Goal: Task Accomplishment & Management: Manage account settings

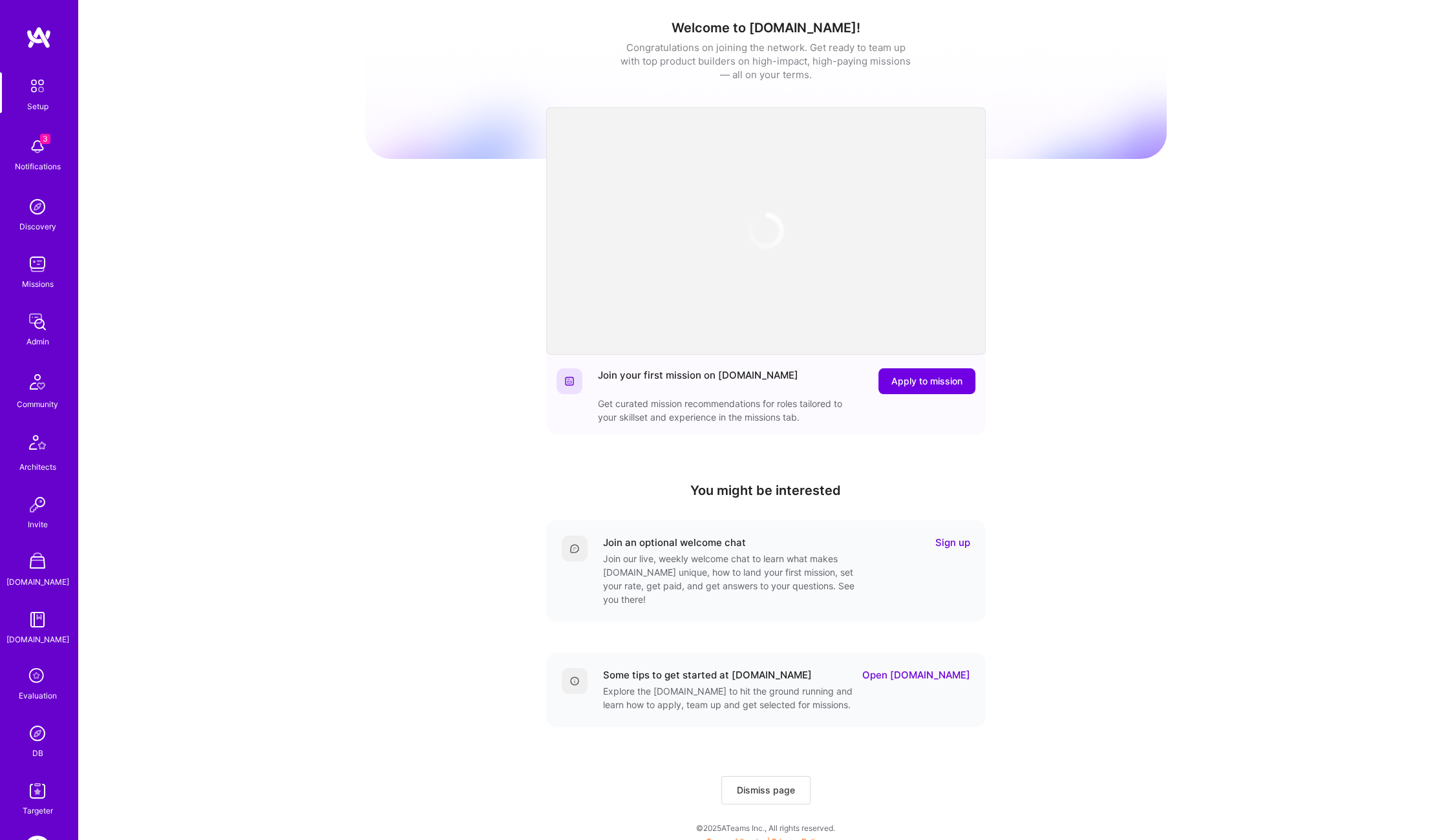
scroll to position [90, 0]
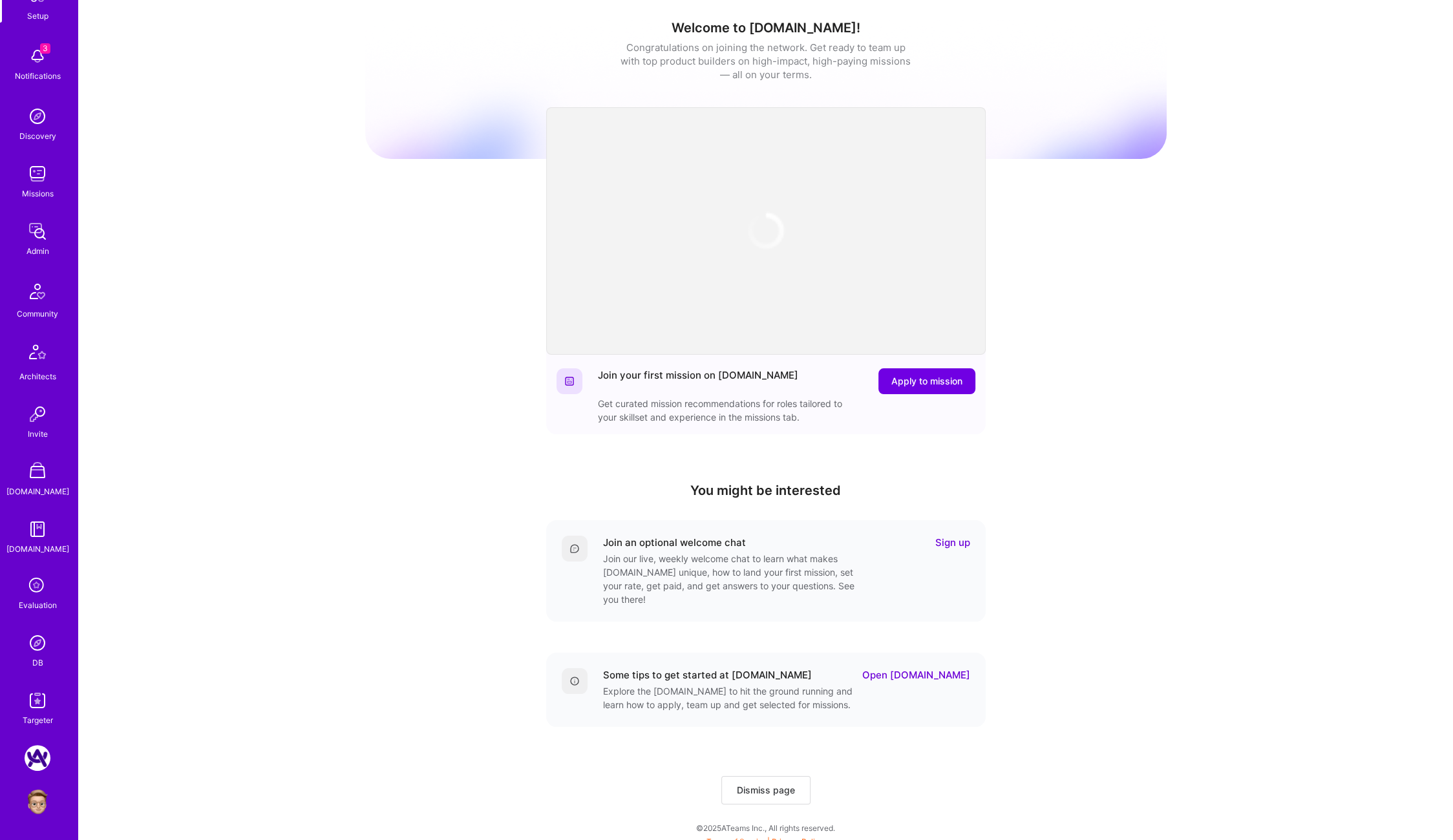
click at [48, 793] on img at bounding box center [37, 802] width 26 height 26
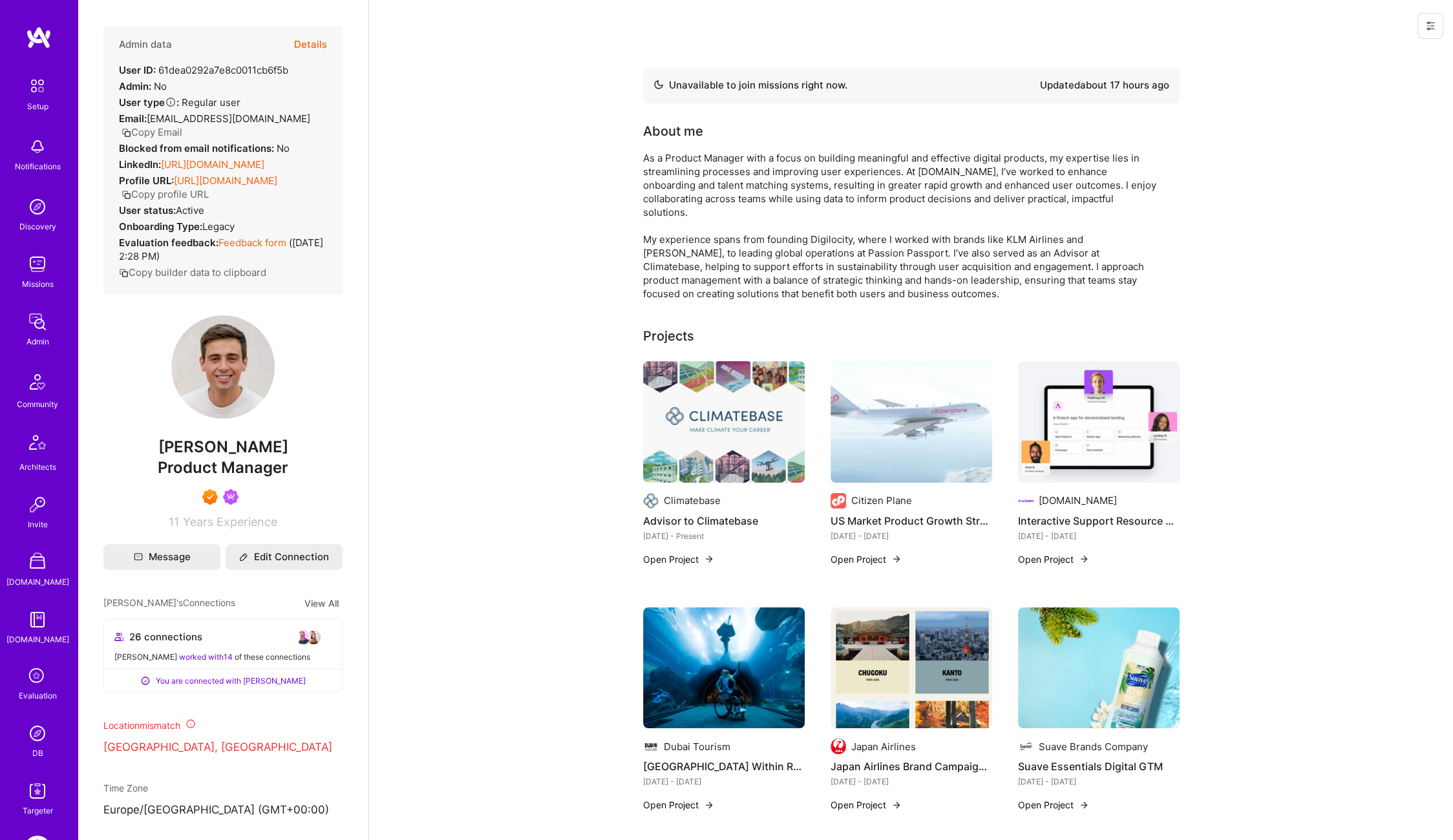
click at [1426, 31] on button at bounding box center [1431, 26] width 26 height 26
click at [1397, 48] on button "Login as Eliot" at bounding box center [1375, 55] width 136 height 33
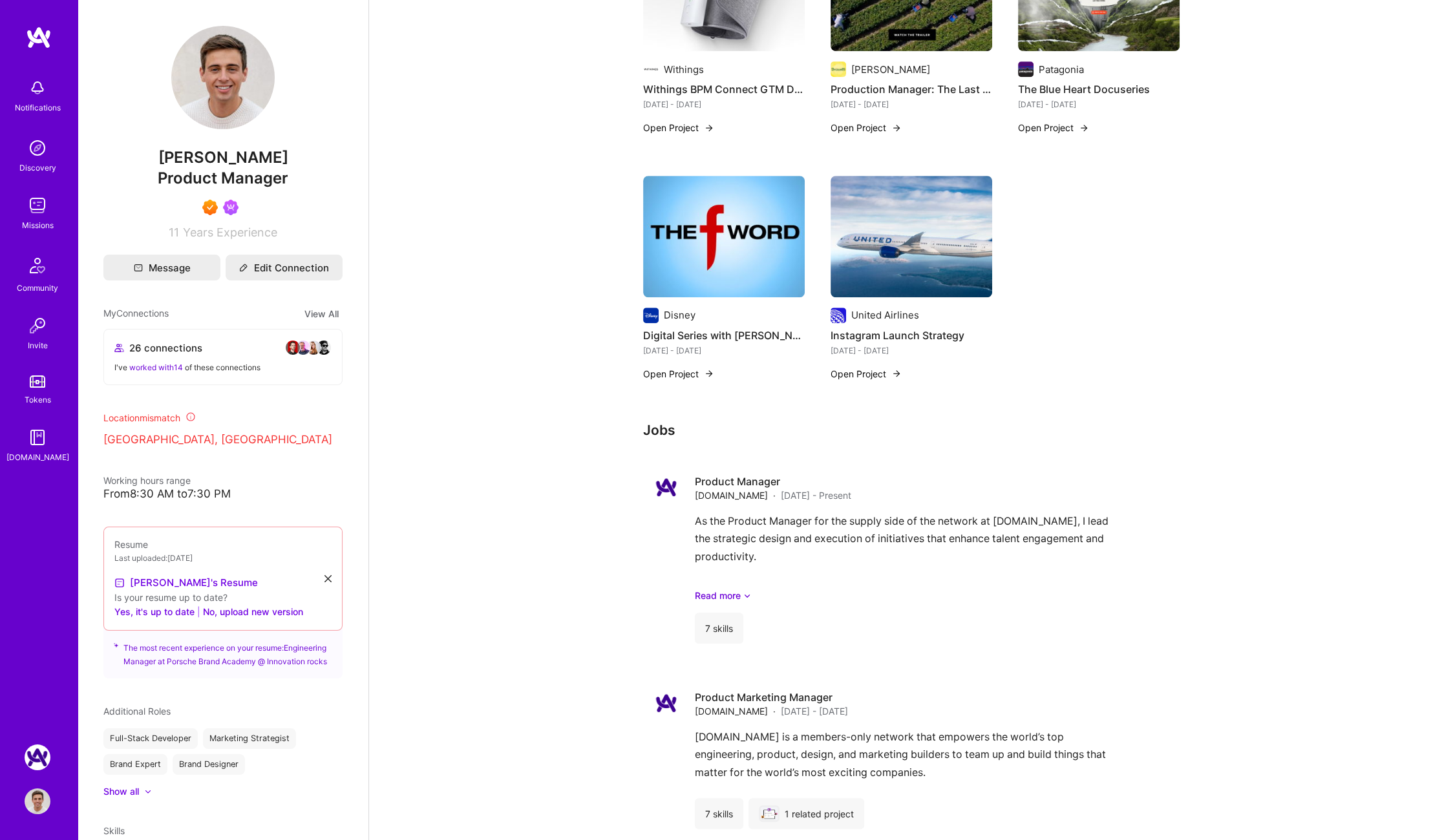
scroll to position [1539, 0]
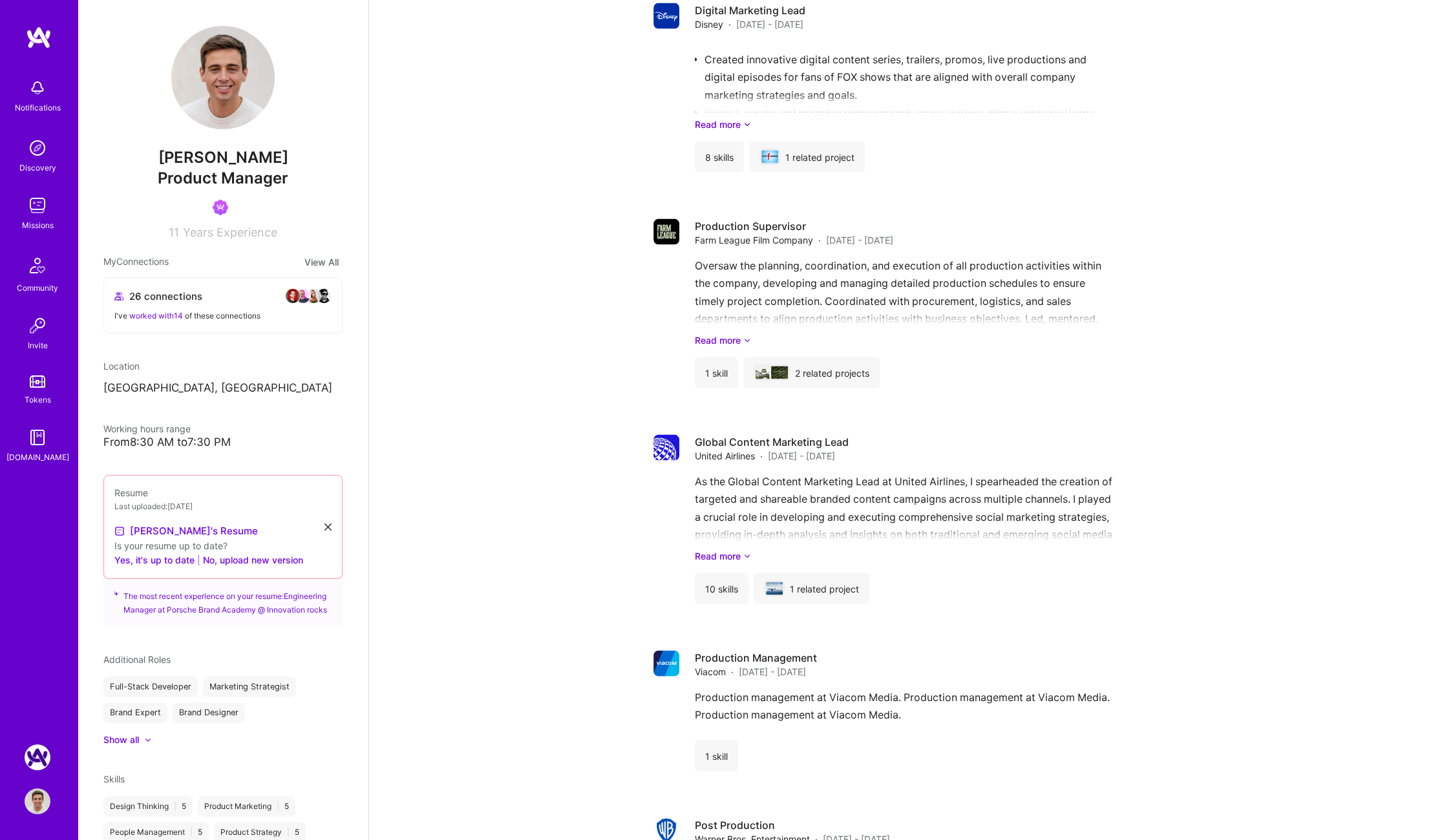
scroll to position [4151, 0]
